Goal: Navigation & Orientation: Find specific page/section

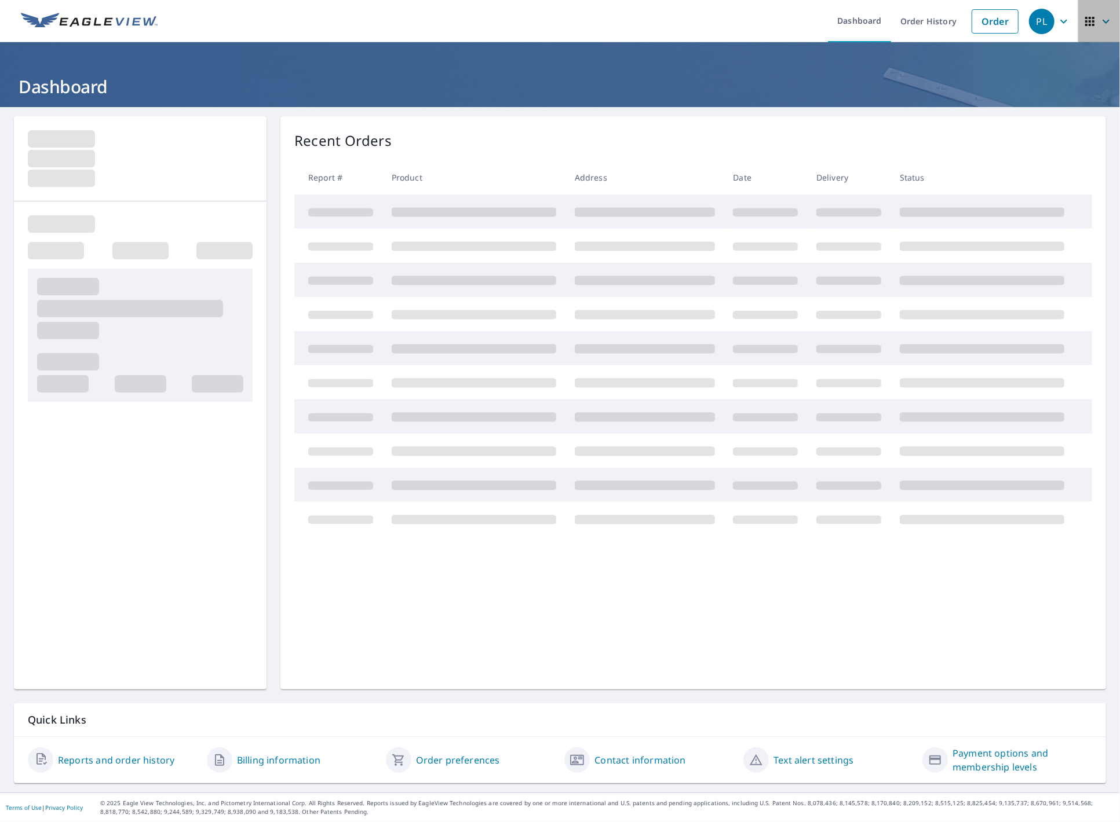
click at [1087, 20] on span "button" at bounding box center [1099, 22] width 32 height 28
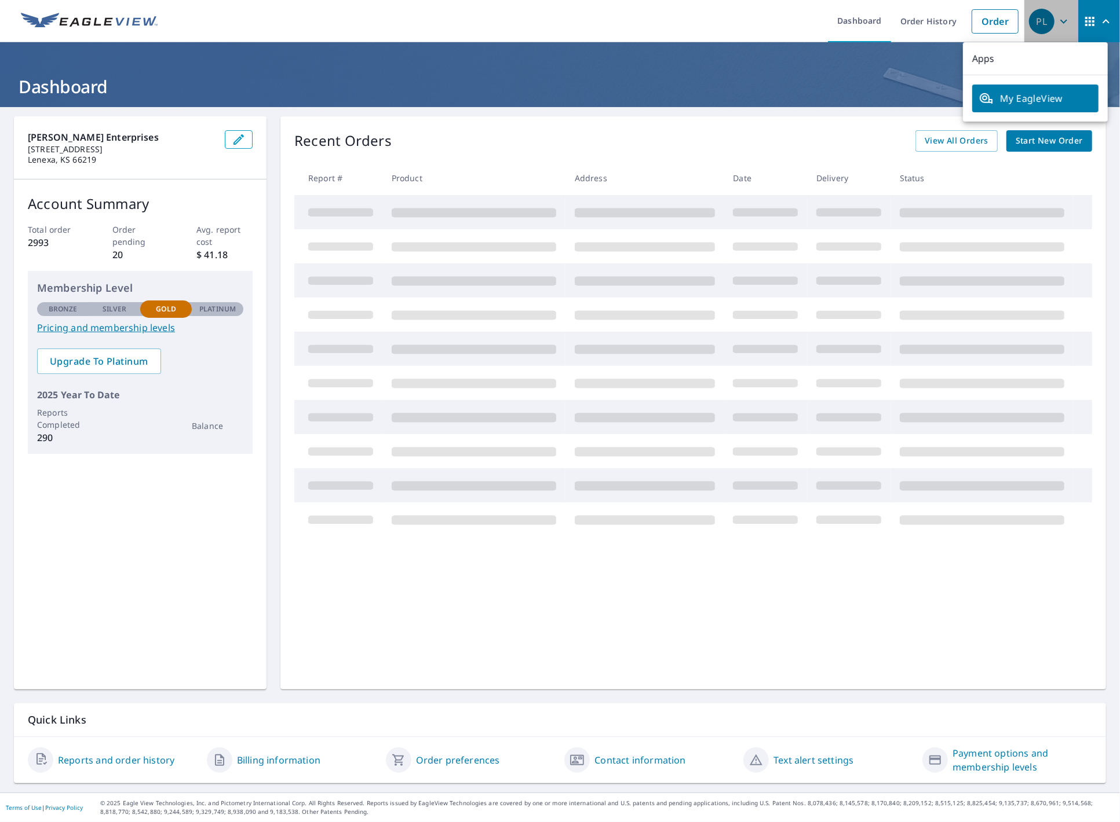
click at [1056, 24] on icon "button" at bounding box center [1063, 21] width 14 height 14
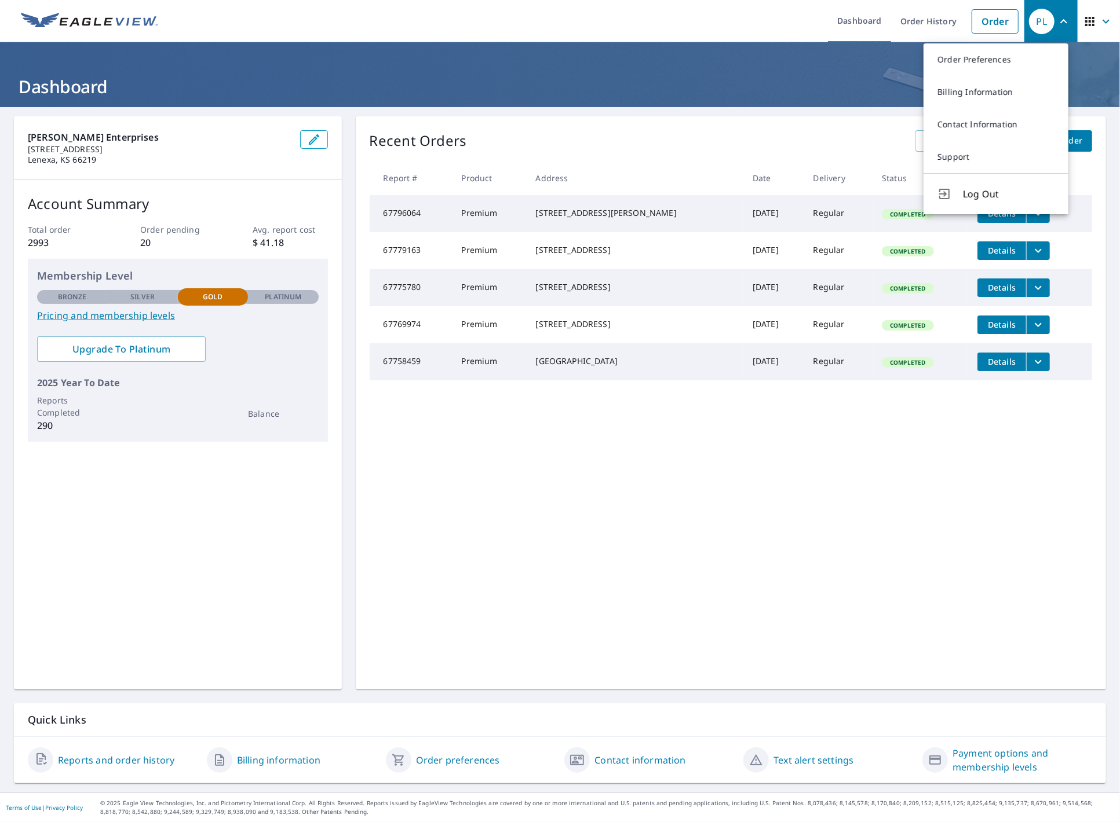
click at [1084, 16] on icon "button" at bounding box center [1090, 21] width 14 height 14
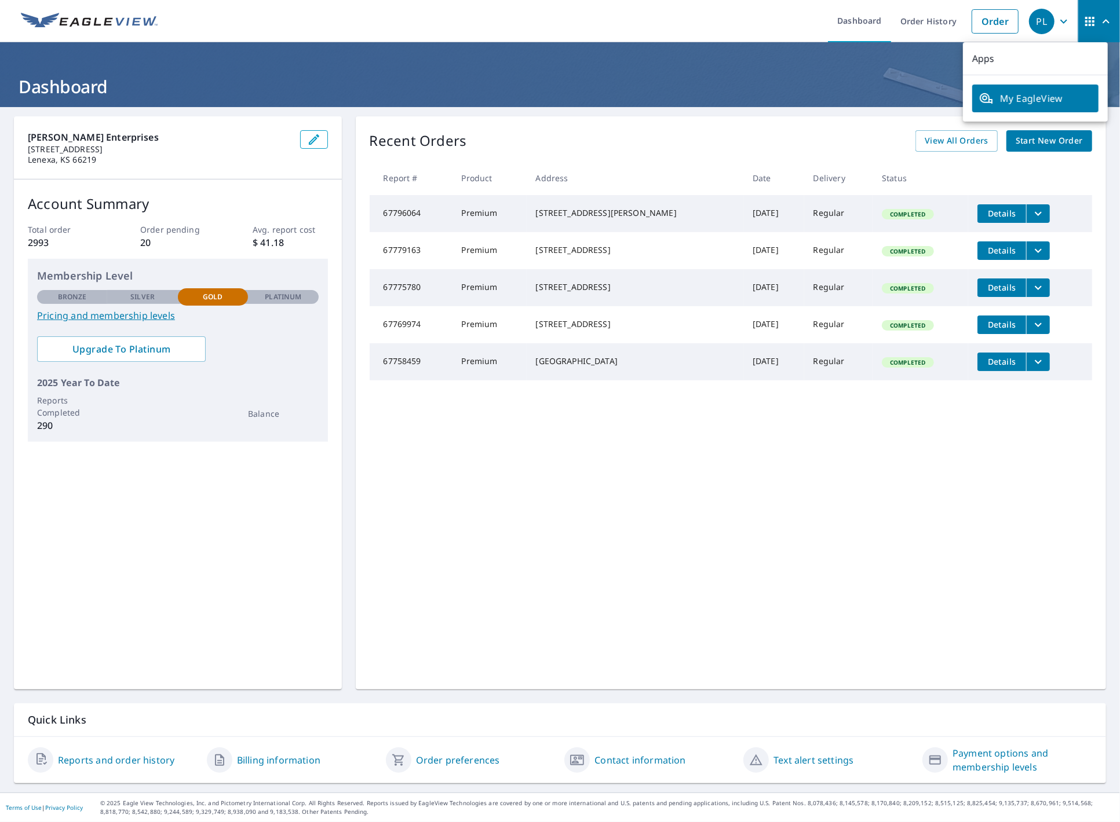
click at [1052, 107] on link "My EagleView" at bounding box center [1035, 99] width 126 height 28
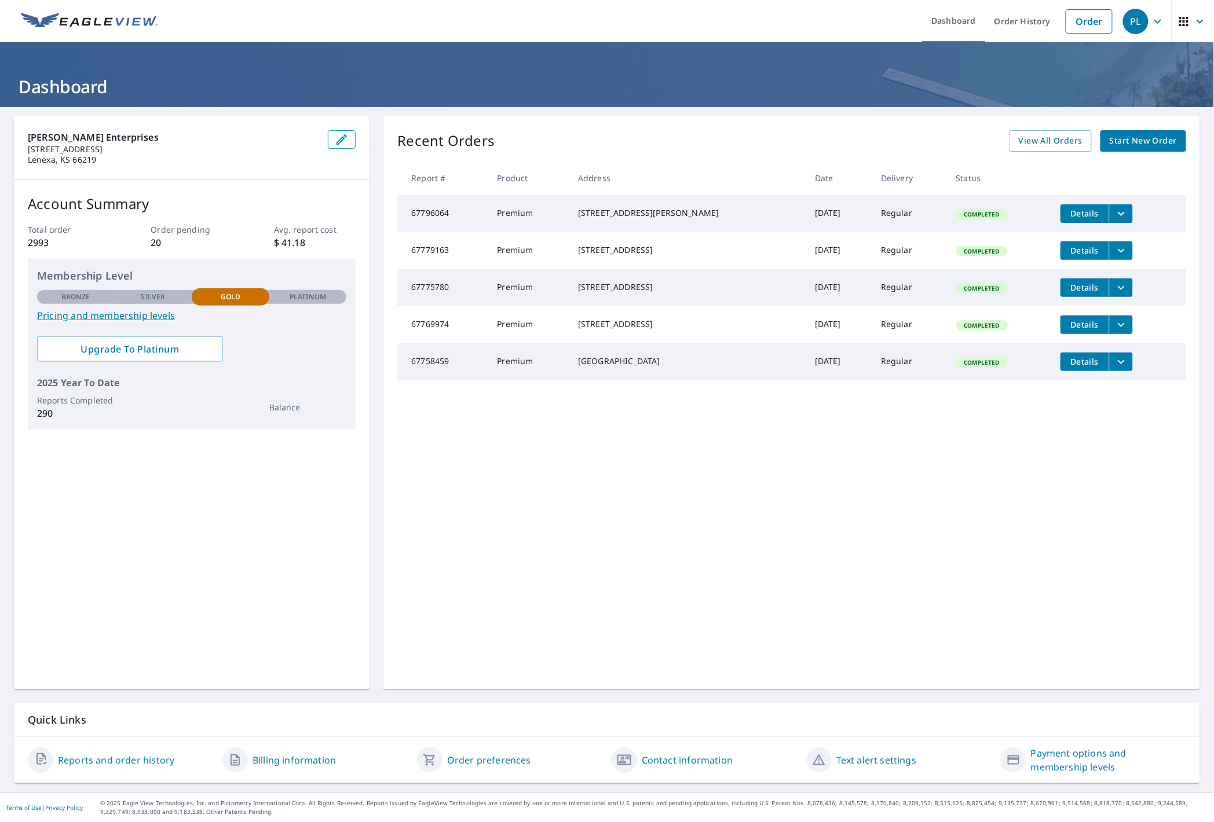
click at [1114, 207] on icon "filesDropdownBtn-67796064" at bounding box center [1121, 214] width 14 height 14
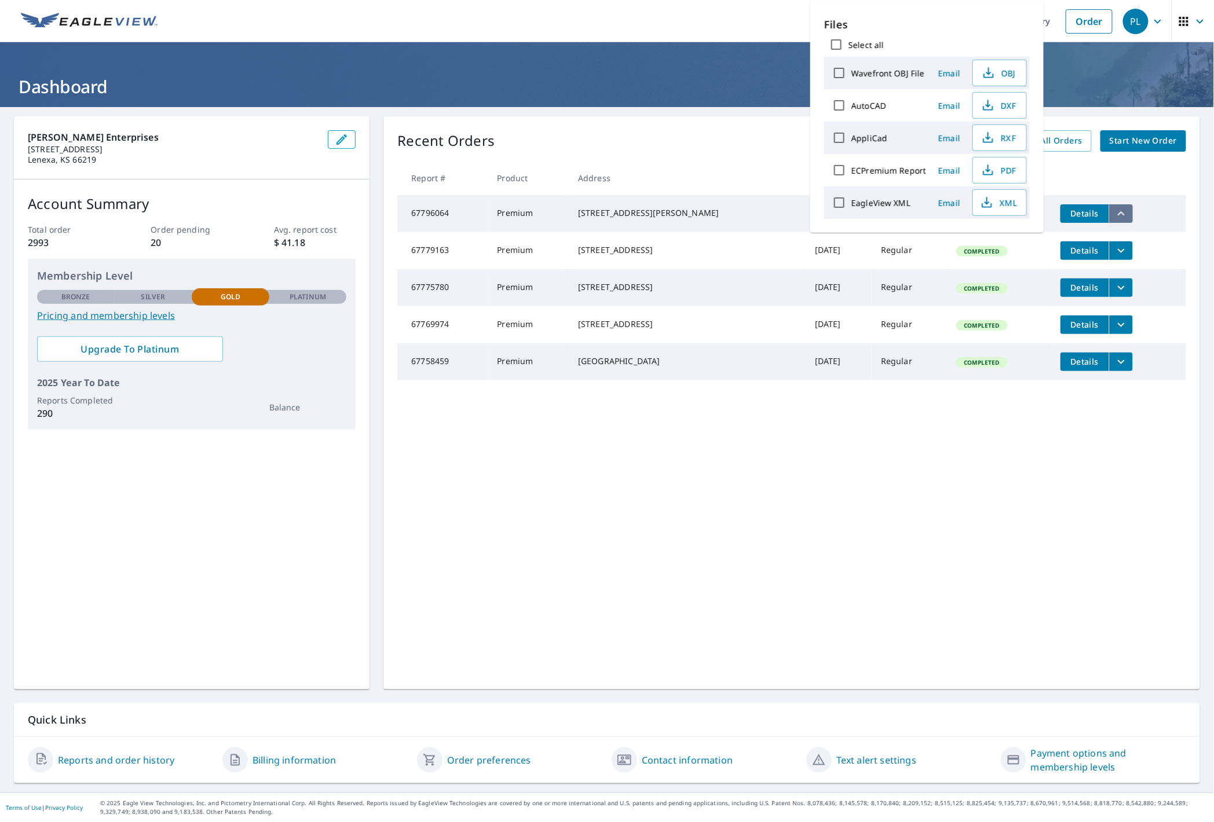
click at [1114, 207] on icon "filesDropdownBtn-67796064" at bounding box center [1121, 214] width 14 height 14
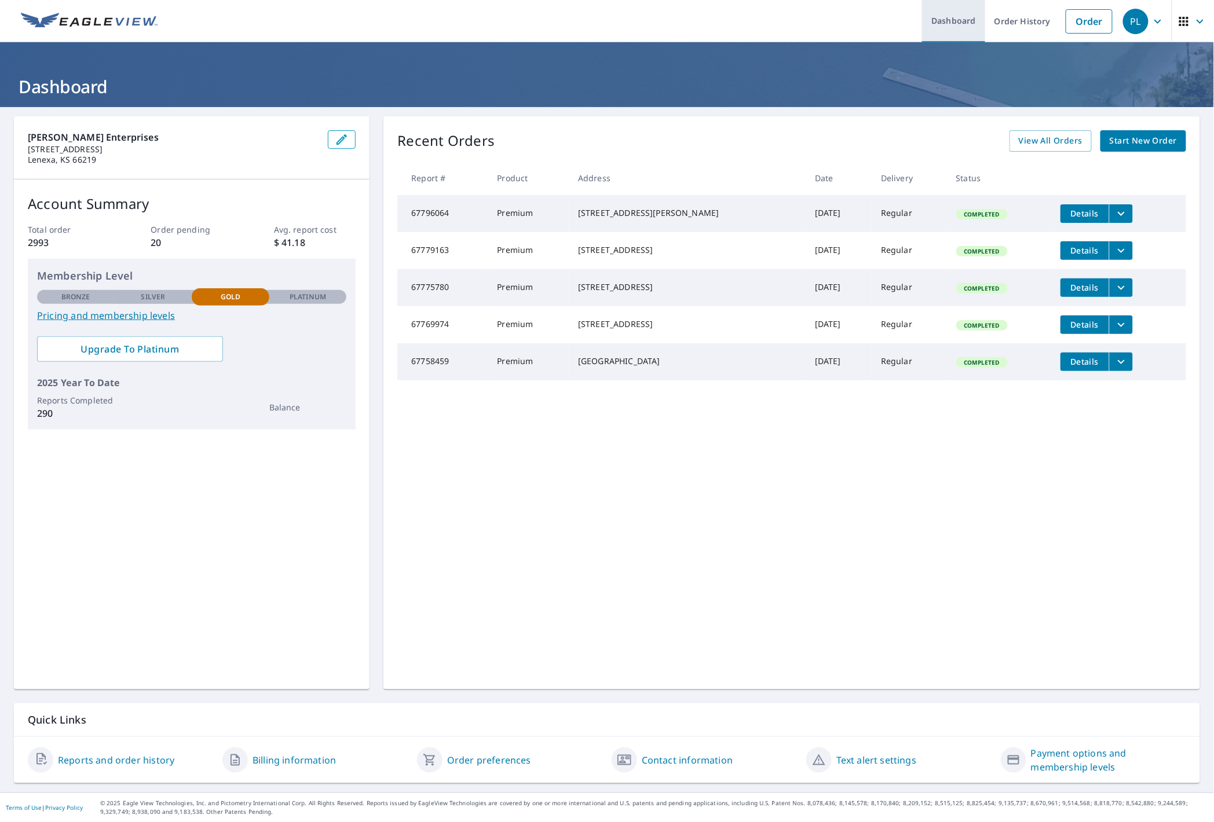
click at [932, 29] on link "Dashboard" at bounding box center [953, 21] width 63 height 42
